Goal: Transaction & Acquisition: Purchase product/service

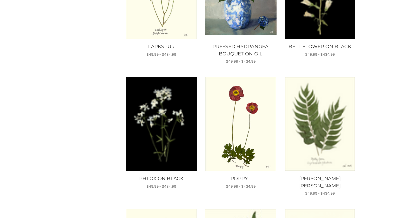
scroll to position [436, 0]
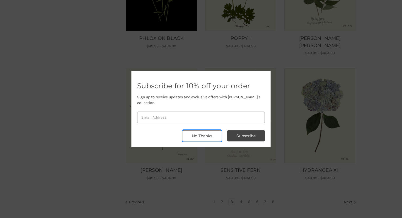
click at [201, 134] on button "No Thanks" at bounding box center [201, 135] width 39 height 11
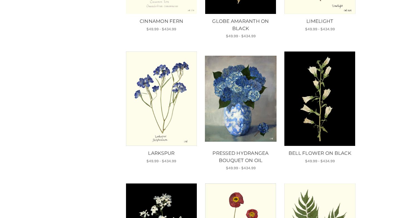
scroll to position [0, 0]
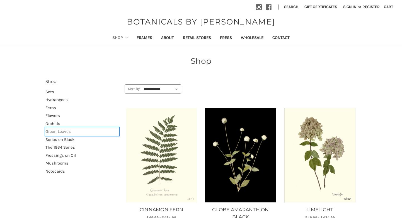
click at [67, 131] on link "Green Leaves" at bounding box center [81, 132] width 73 height 8
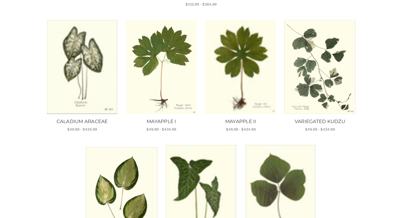
scroll to position [325, 0]
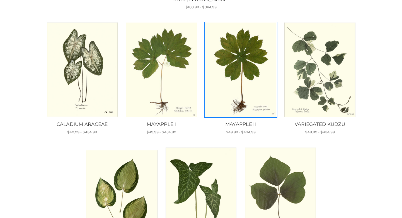
click at [250, 56] on img "MAYAPPLE II, Price range from $49.99 to $434.99\a\a" at bounding box center [241, 70] width 72 height 94
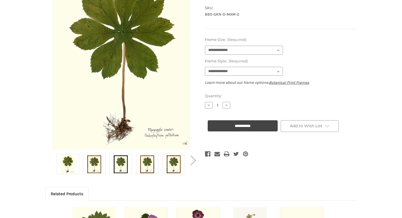
scroll to position [95, 0]
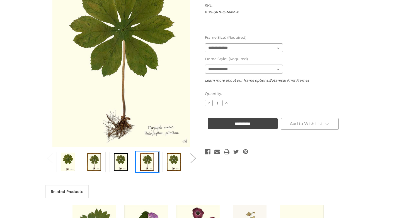
click at [143, 165] on img at bounding box center [147, 162] width 14 height 19
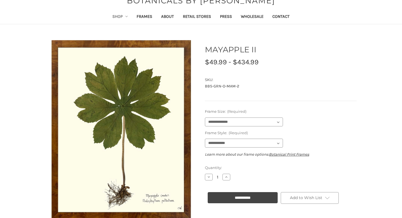
scroll to position [102, 0]
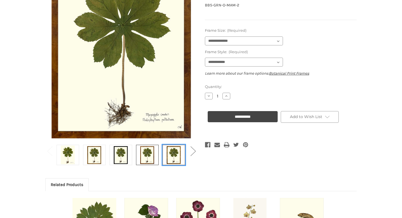
click at [176, 155] on img at bounding box center [174, 155] width 14 height 19
select select "****"
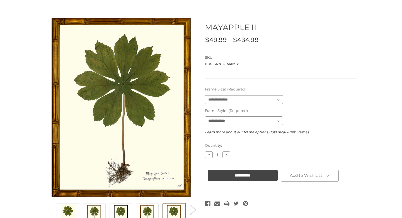
scroll to position [44, 0]
